Goal: Find specific page/section

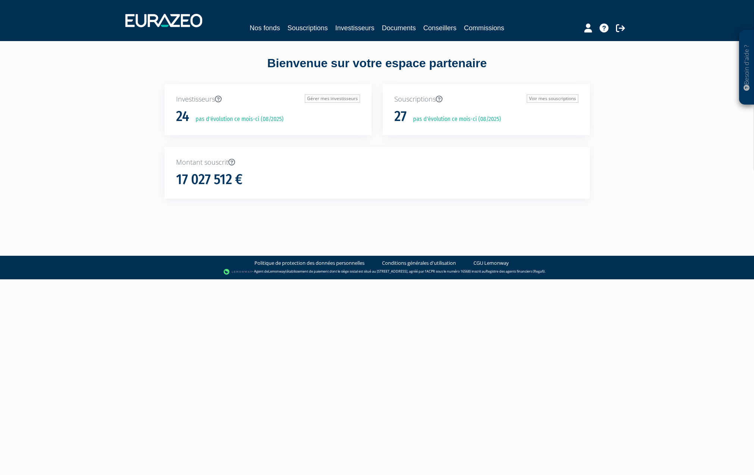
click at [471, 36] on nav "Nos fonds Souscriptions Investisseurs Documents Conseillers Commissions" at bounding box center [377, 20] width 754 height 41
click at [479, 27] on link "Commissions" at bounding box center [484, 28] width 40 height 10
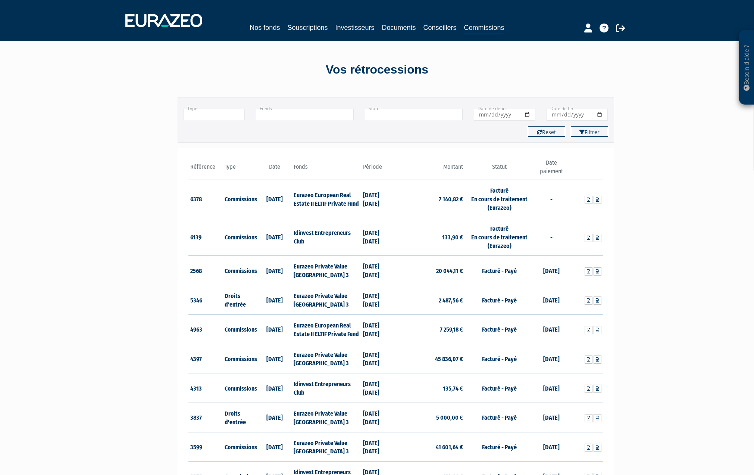
click at [291, 116] on input "text" at bounding box center [305, 115] width 98 height 12
click at [291, 134] on li "Eurazeo Private Value Europe 3" at bounding box center [304, 136] width 97 height 15
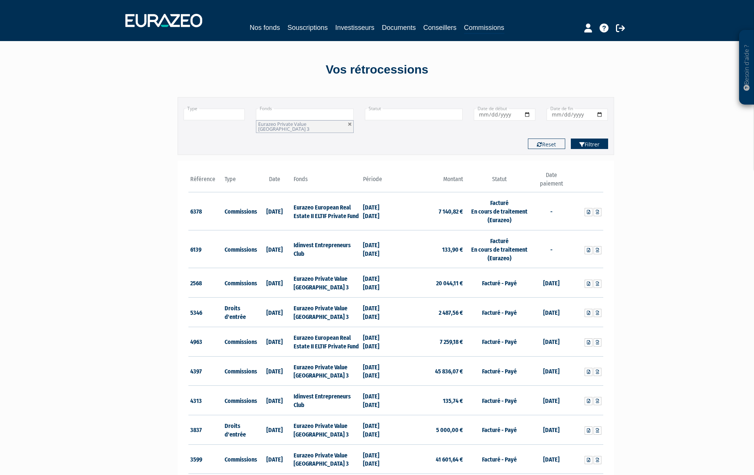
click at [586, 139] on button "Filtrer" at bounding box center [589, 143] width 37 height 10
